Goal: Register for event/course

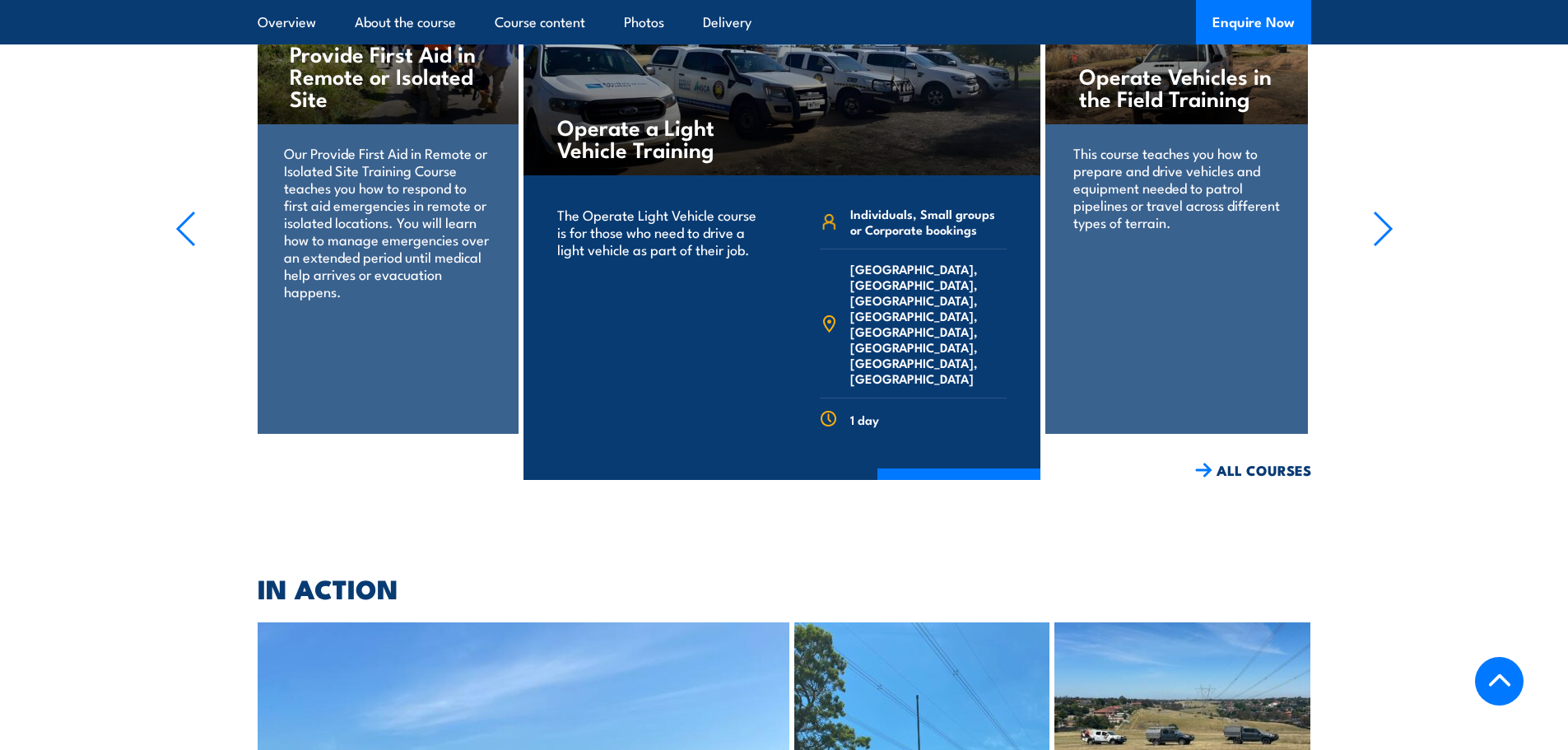
scroll to position [2494, 0]
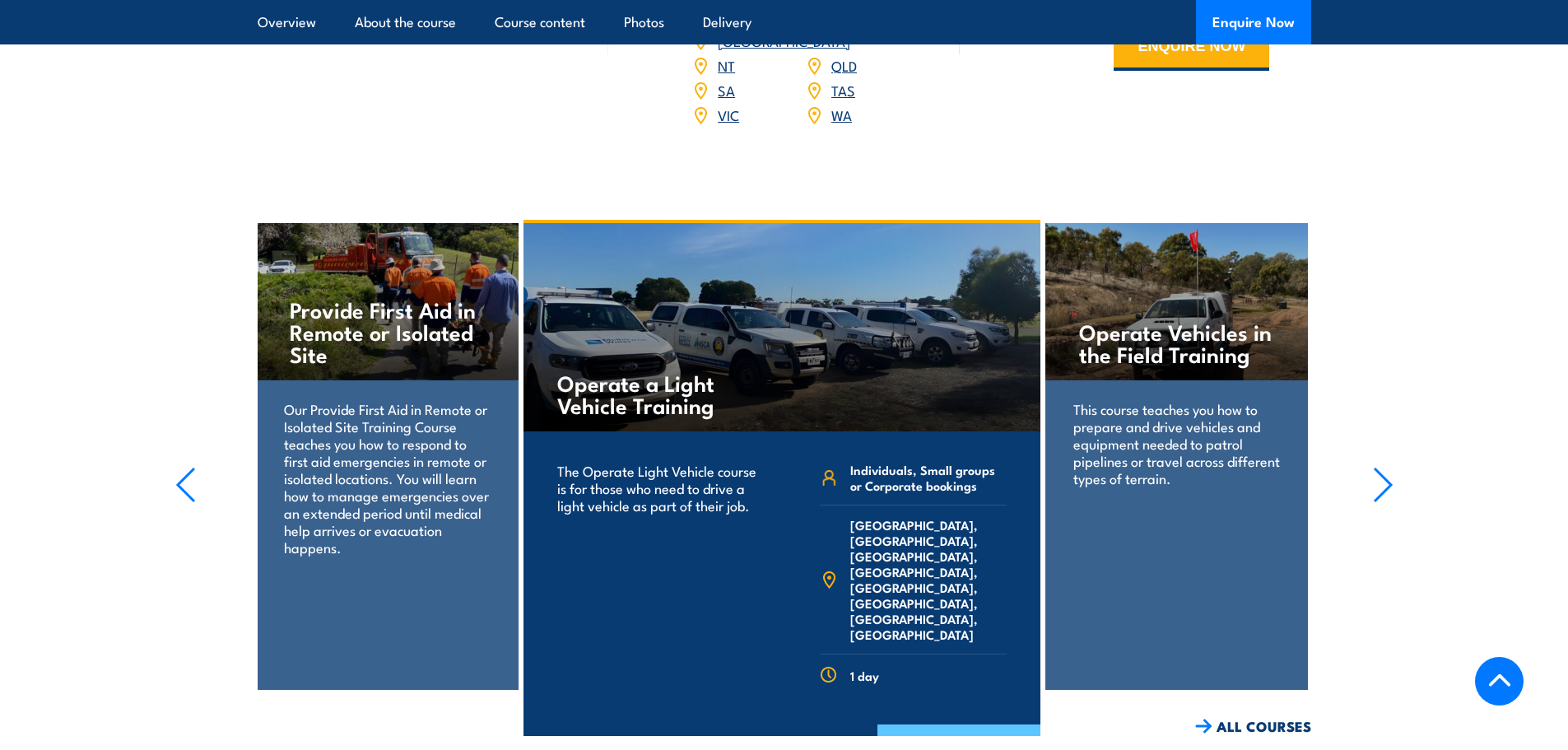
click at [958, 724] on link "COURSE DETAILS" at bounding box center [958, 746] width 163 height 43
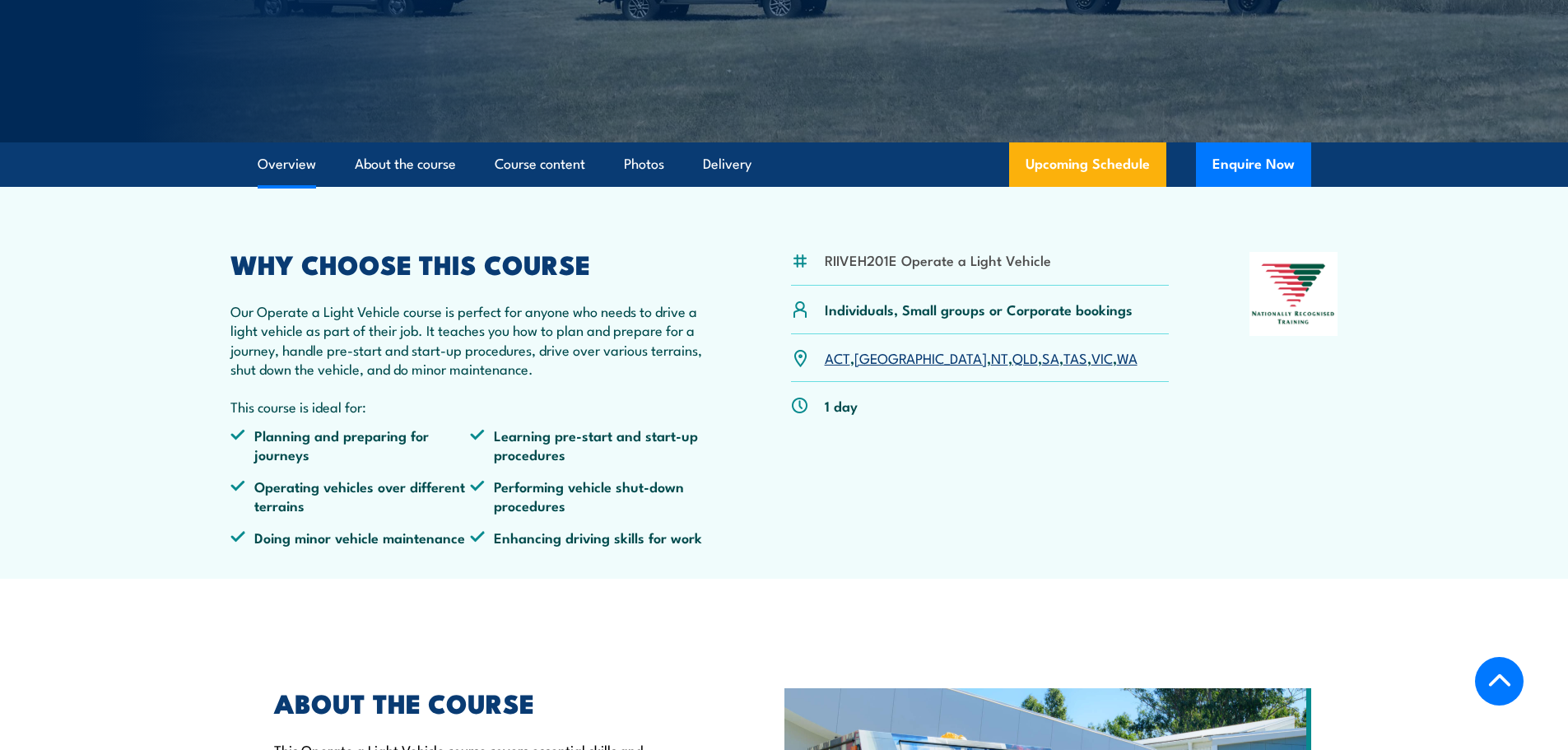
click at [991, 360] on link "NT" at bounding box center [1000, 357] width 18 height 19
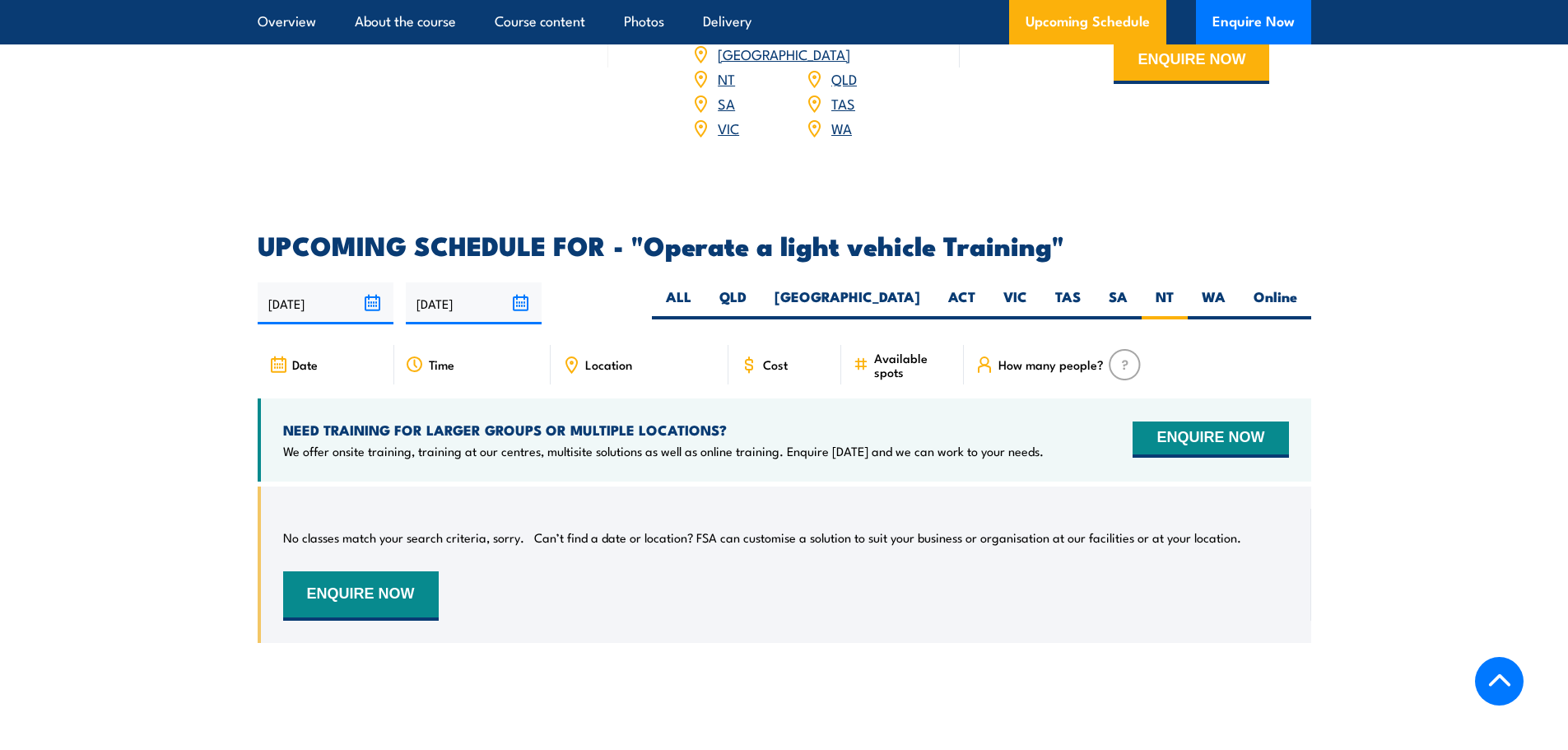
scroll to position [2306, 0]
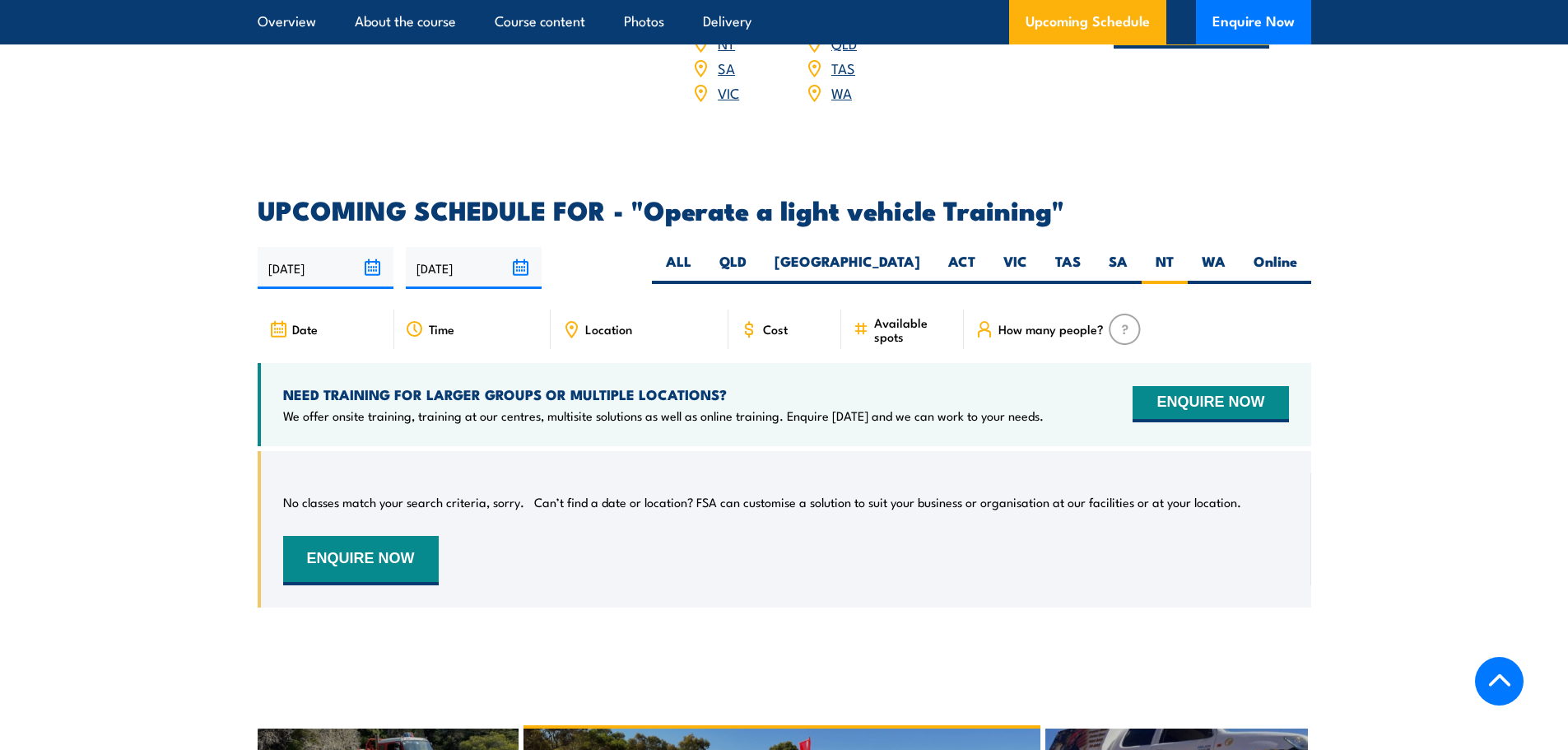
click at [780, 322] on span "Cost" at bounding box center [775, 329] width 25 height 14
click at [595, 322] on span "Location" at bounding box center [608, 329] width 47 height 14
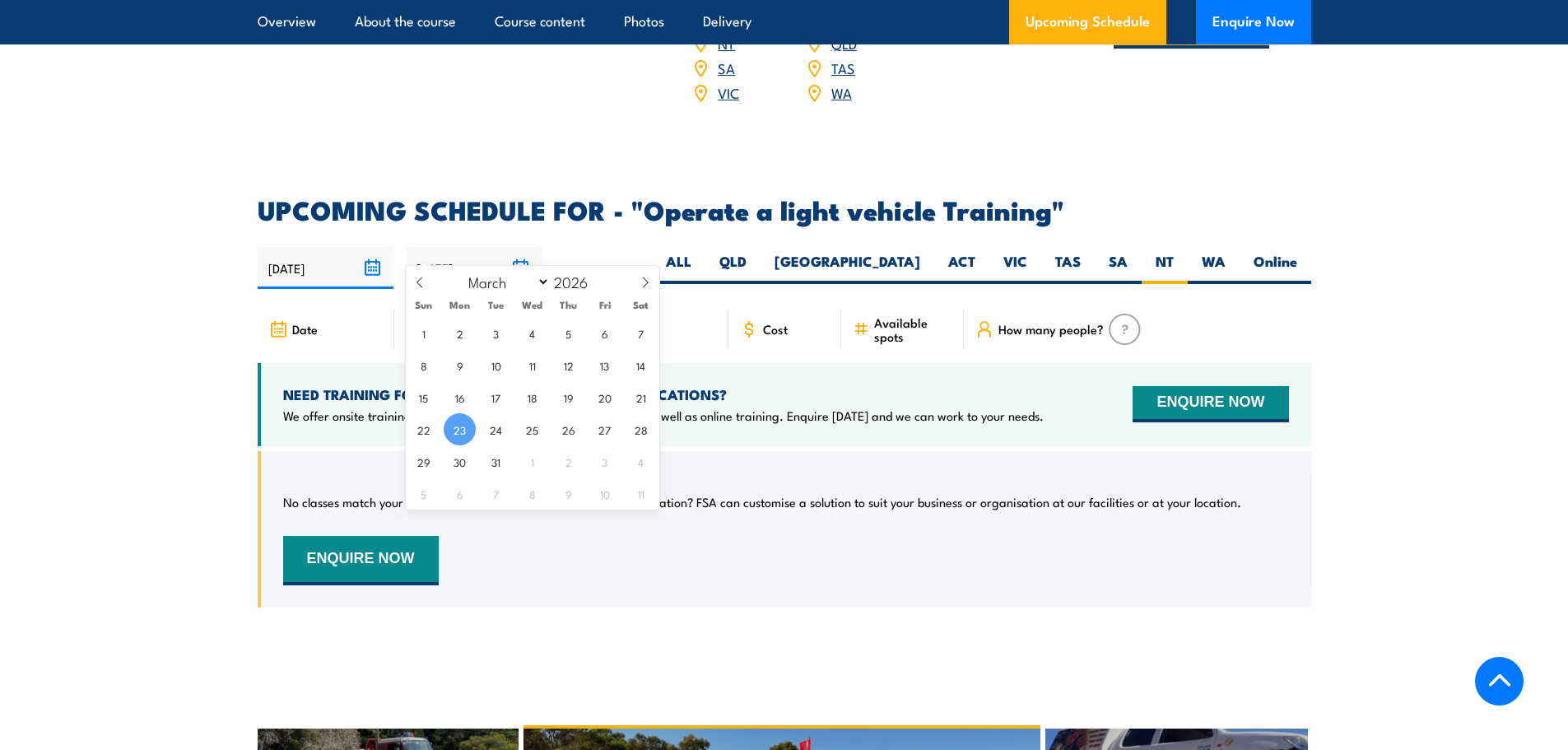
click at [522, 247] on input "23/03/2026" at bounding box center [473, 268] width 136 height 42
click at [465, 430] on span "23" at bounding box center [459, 430] width 32 height 32
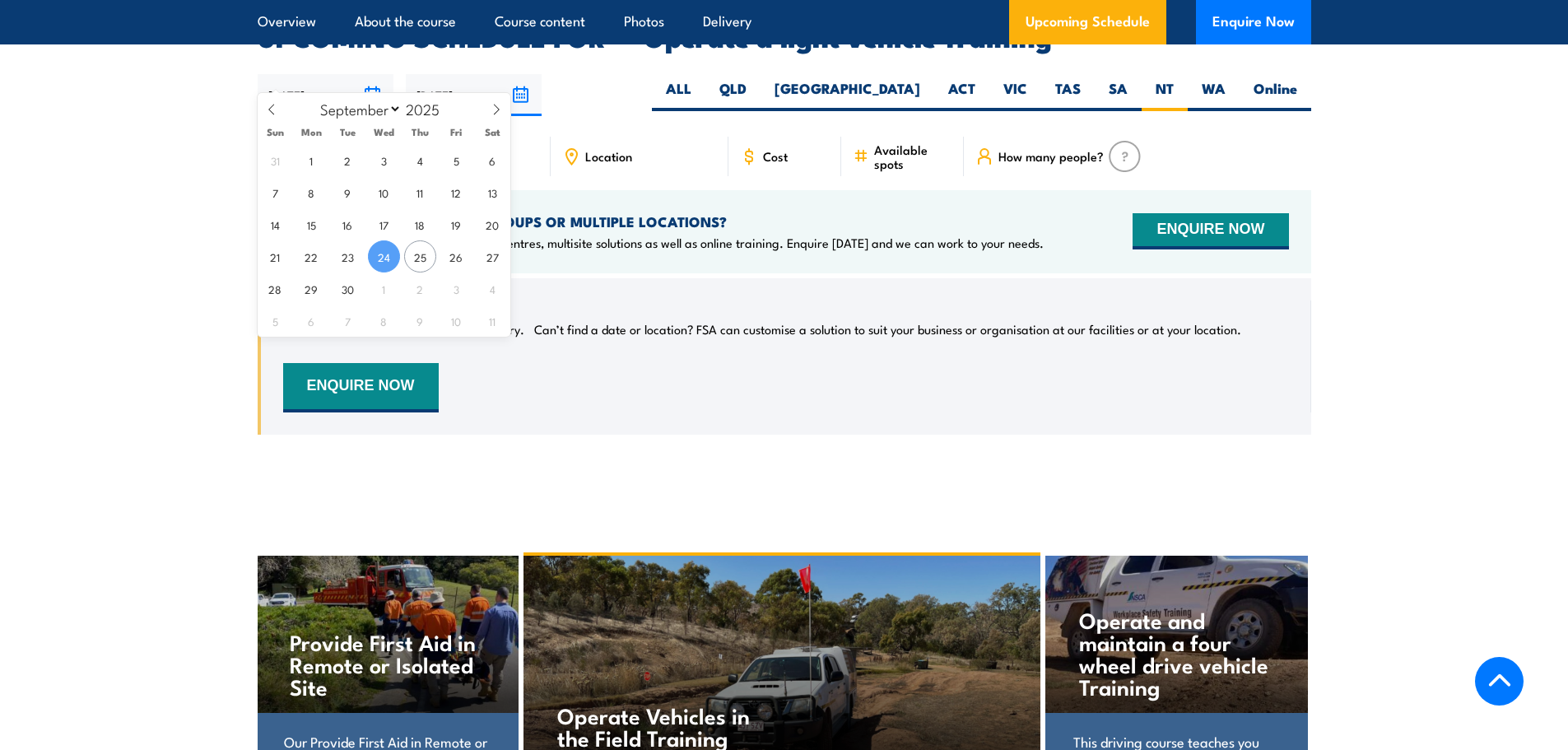
click at [336, 74] on input "[DATE]" at bounding box center [326, 95] width 136 height 42
click at [392, 249] on span "24" at bounding box center [384, 256] width 32 height 32
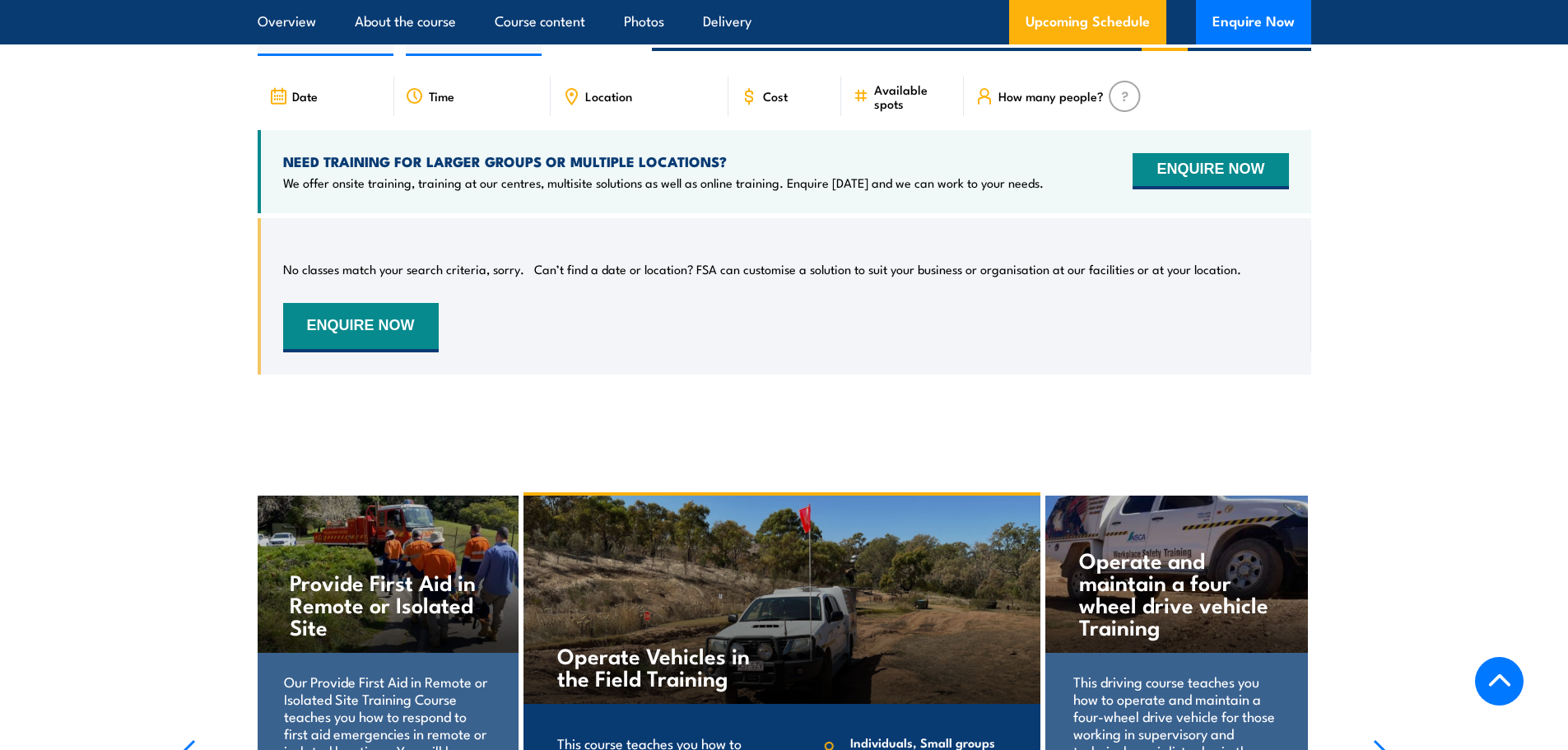
scroll to position [2562, 0]
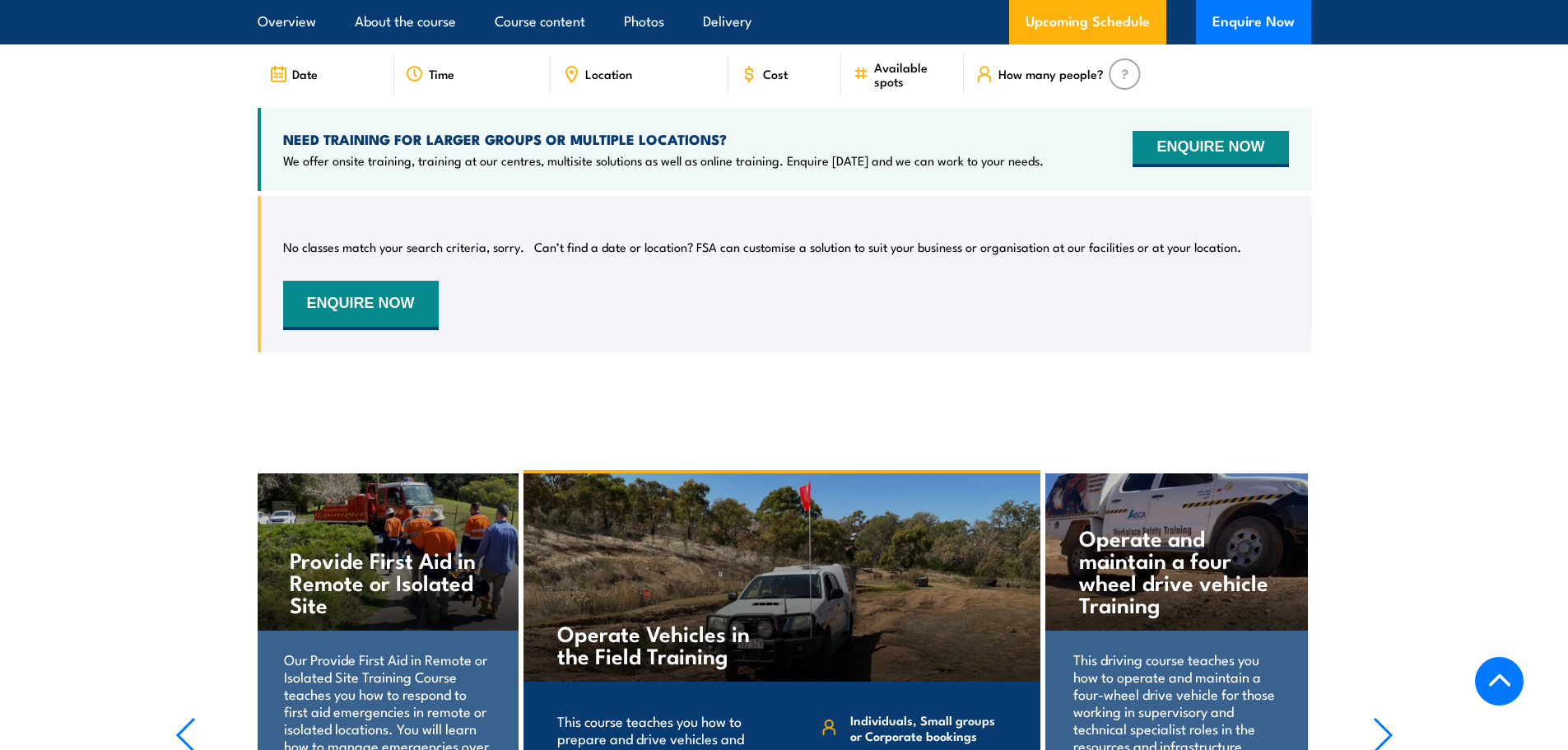
click at [1207, 594] on div "Operate and maintain a four wheel drive vehicle Training" at bounding box center [1176, 552] width 262 height 158
click at [1178, 550] on h4 "Operate and maintain a four wheel drive vehicle Training" at bounding box center [1177, 570] width 195 height 89
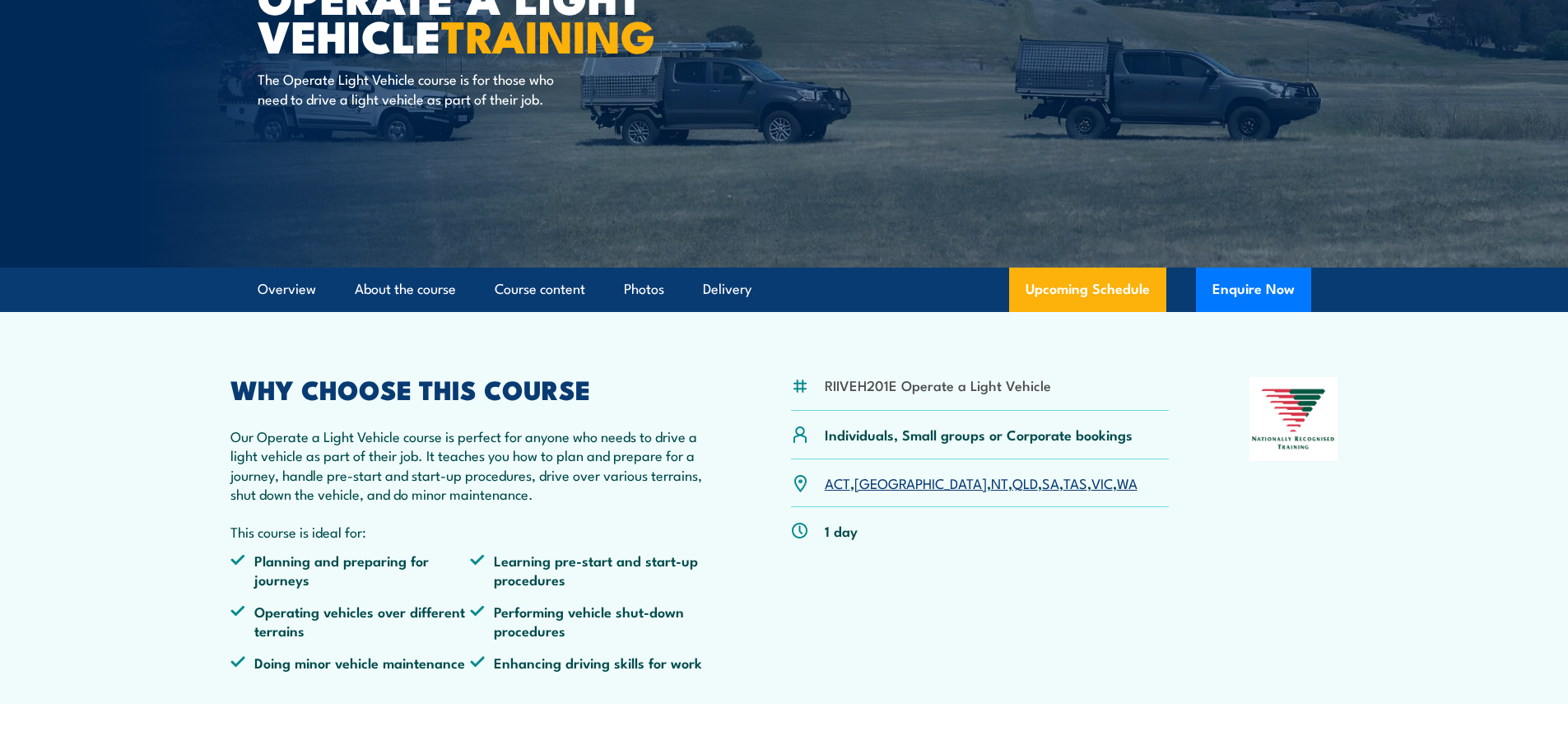
scroll to position [0, 0]
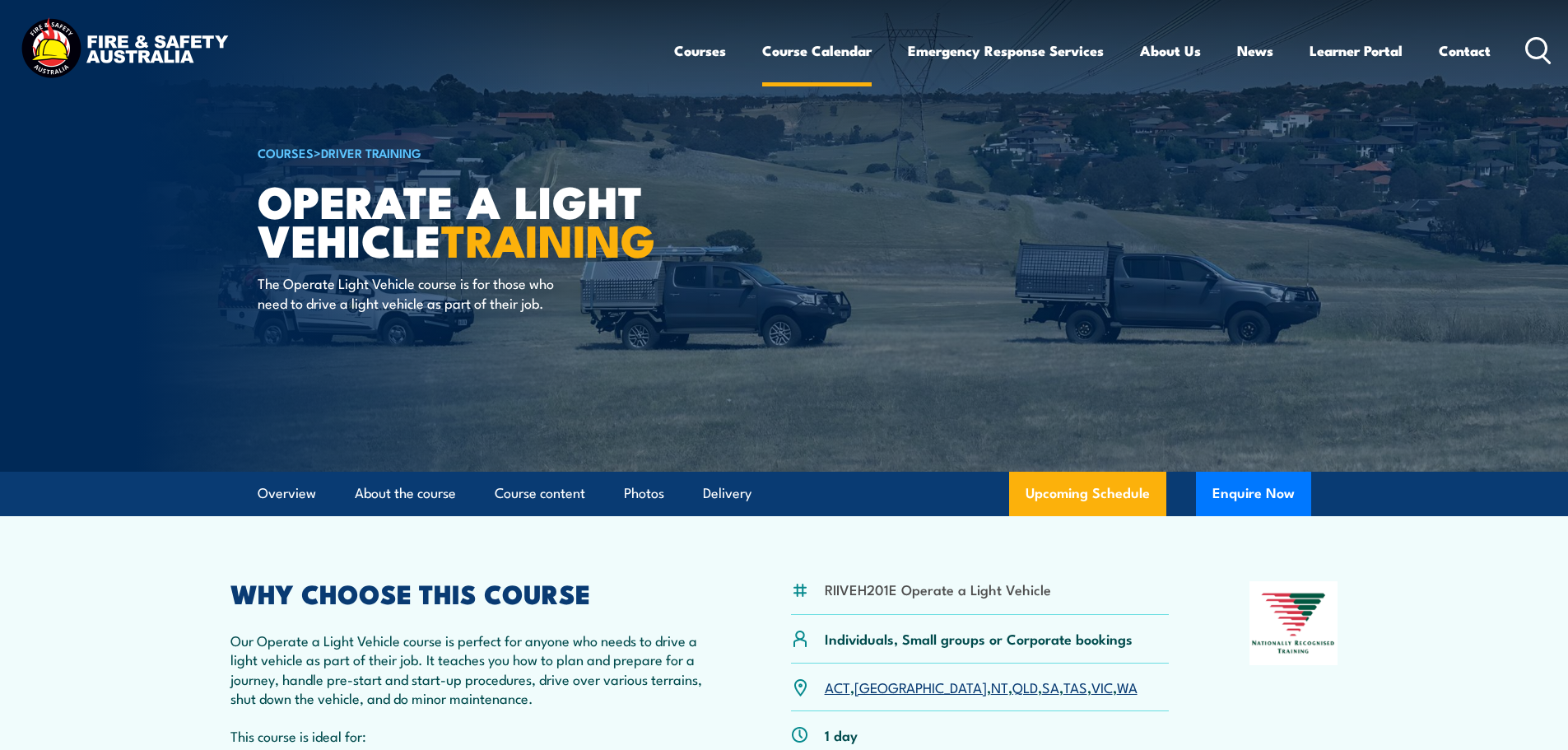
click at [799, 48] on link "Course Calendar" at bounding box center [817, 51] width 109 height 44
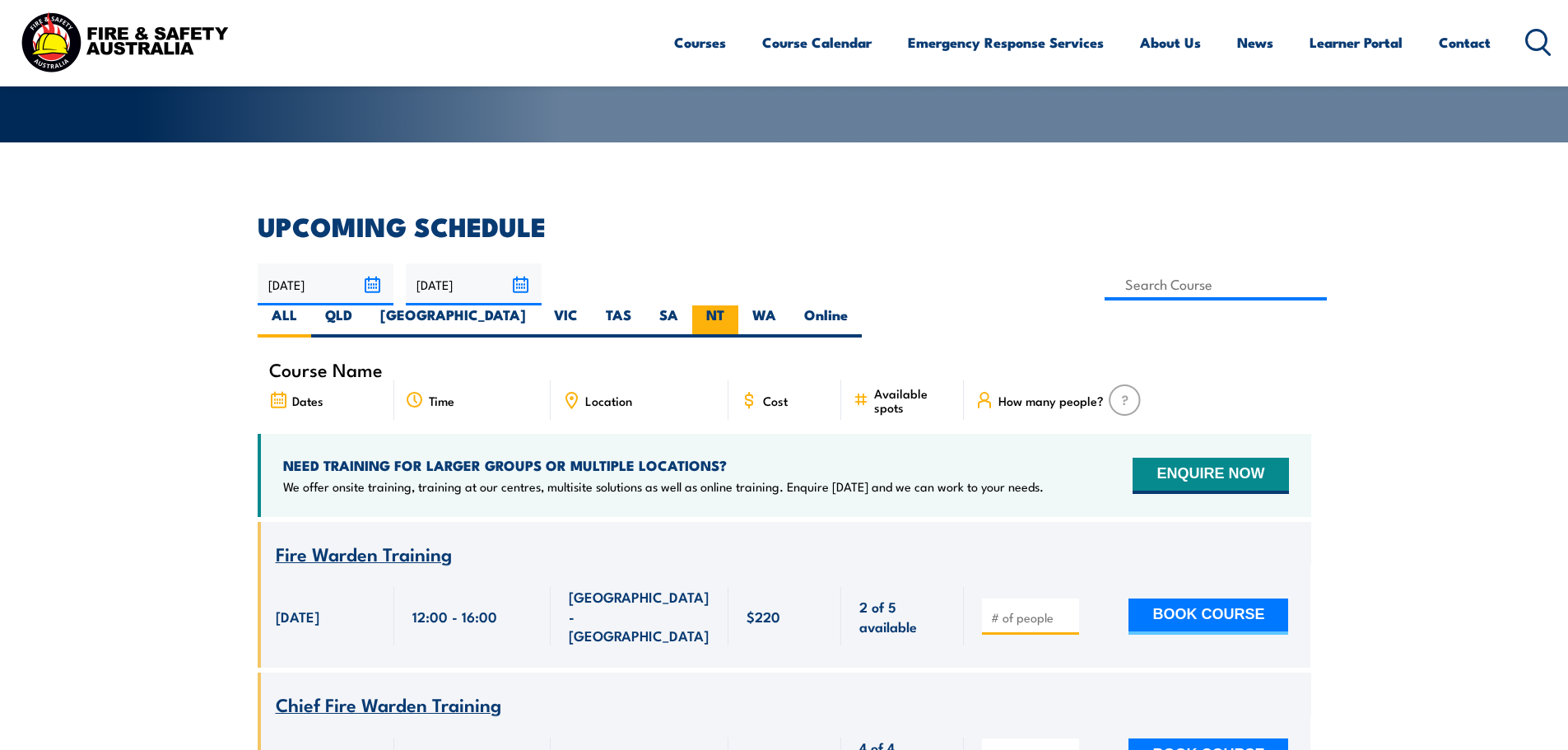
click at [738, 305] on label "NT" at bounding box center [715, 321] width 46 height 32
click at [735, 305] on input "NT" at bounding box center [729, 311] width 11 height 11
radio input "true"
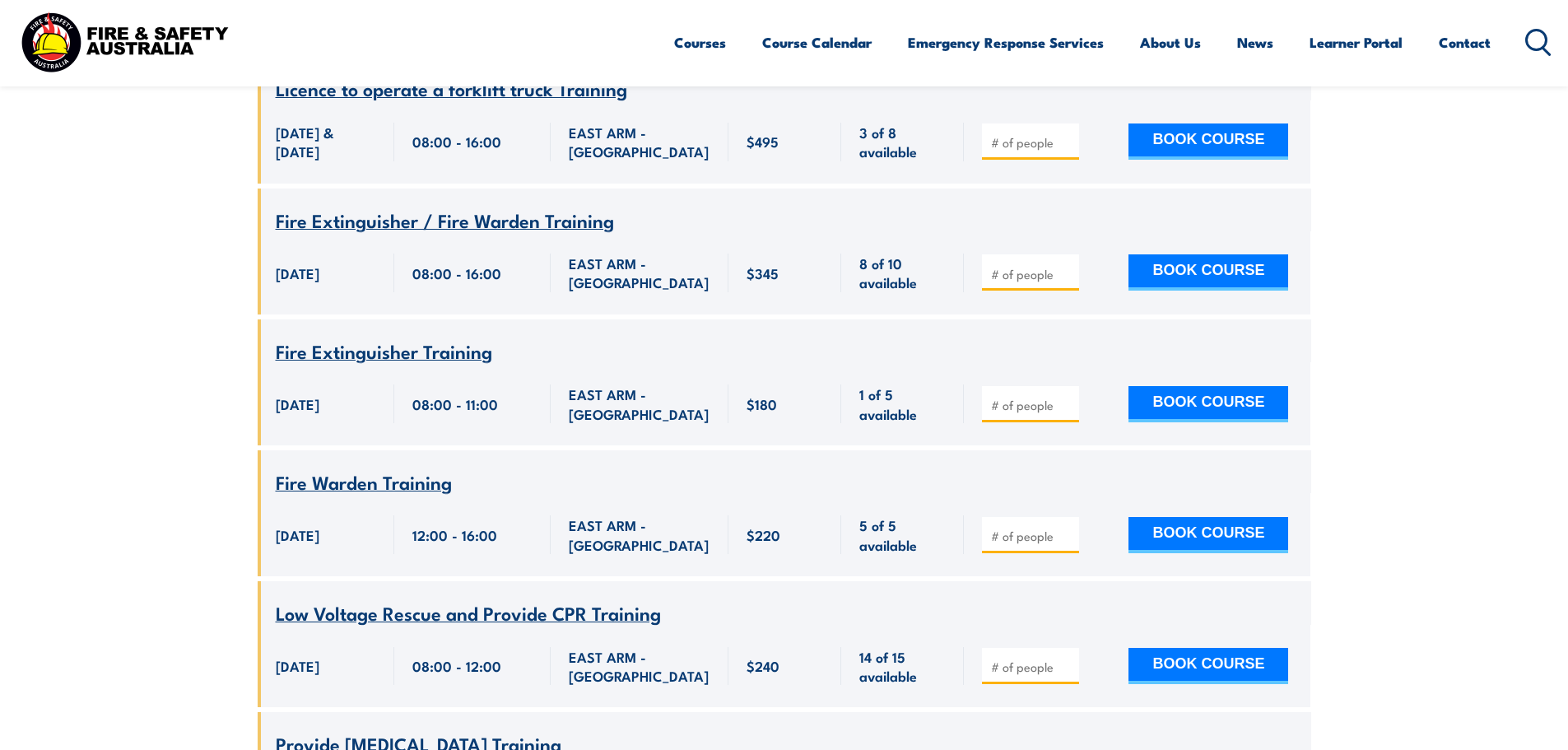
scroll to position [3426, 0]
